Goal: Book appointment/travel/reservation

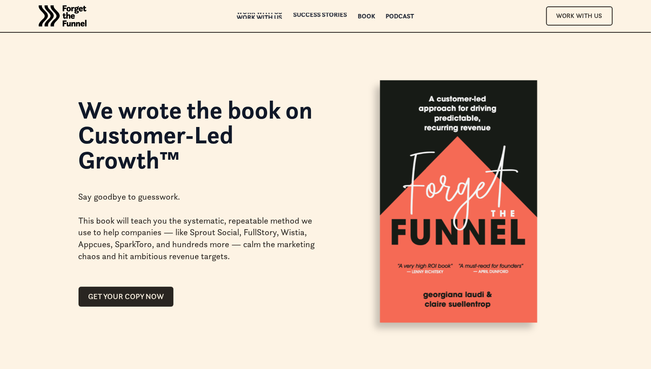
click at [274, 16] on div "Work with us" at bounding box center [259, 17] width 45 height 6
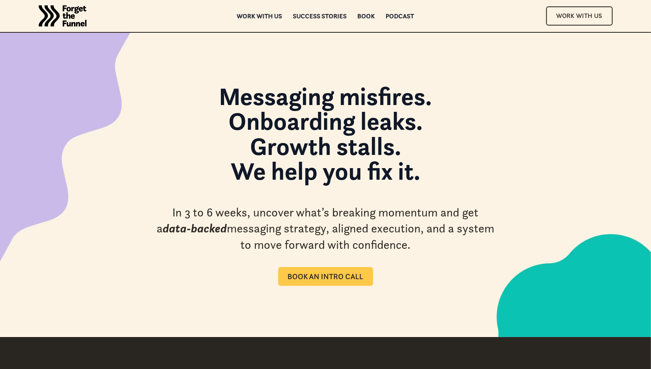
click at [316, 278] on div "Book an intro call" at bounding box center [326, 276] width 76 height 9
